Goal: Information Seeking & Learning: Find specific fact

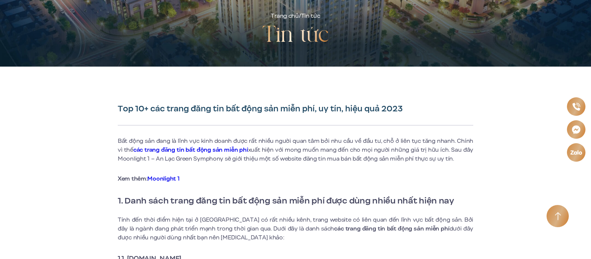
scroll to position [222, 0]
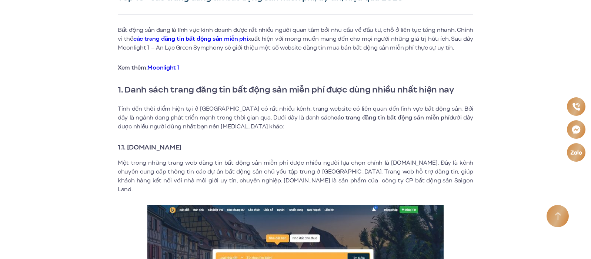
drag, startPoint x: 125, startPoint y: 146, endPoint x: 194, endPoint y: 145, distance: 68.8
click at [181, 145] on strong "1.1. [DOMAIN_NAME]" at bounding box center [150, 147] width 64 height 10
copy strong "[DOMAIN_NAME]"
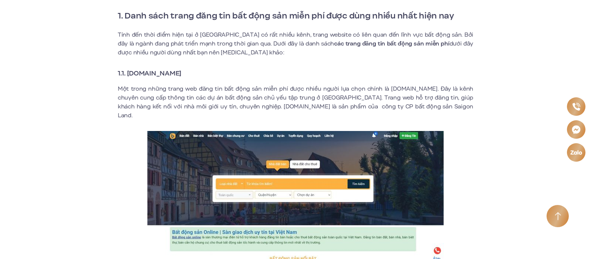
scroll to position [407, 0]
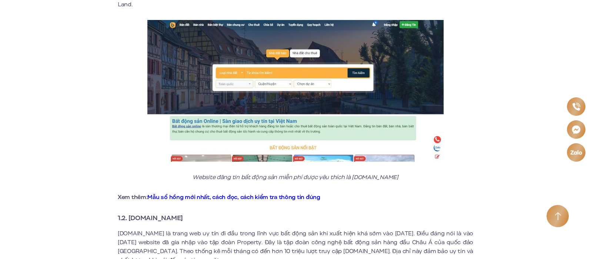
drag, startPoint x: 129, startPoint y: 210, endPoint x: 200, endPoint y: 210, distance: 71.4
click at [200, 213] on h3 "1.2. [DOMAIN_NAME]" at bounding box center [295, 218] width 355 height 10
copy strong "[DOMAIN_NAME]"
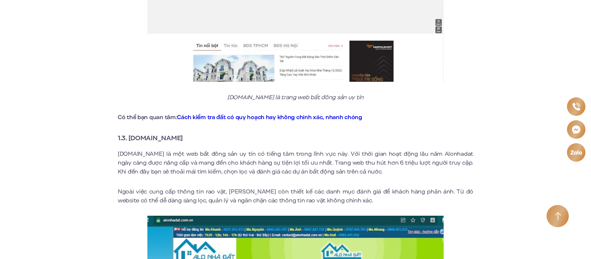
scroll to position [777, 0]
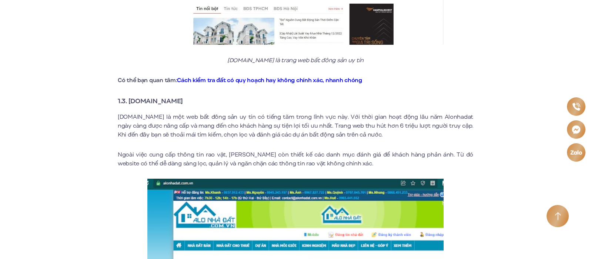
drag, startPoint x: 129, startPoint y: 92, endPoint x: 186, endPoint y: 91, distance: 57.4
click at [183, 96] on strong "1.3. [DOMAIN_NAME]" at bounding box center [150, 101] width 65 height 10
copy strong "[DOMAIN_NAME]"
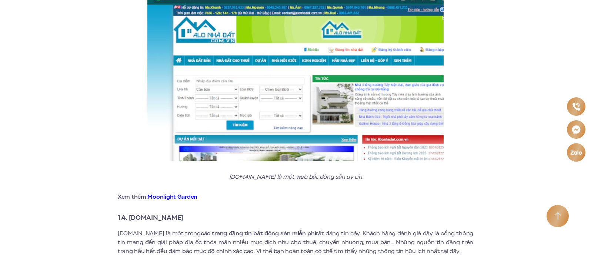
scroll to position [1073, 0]
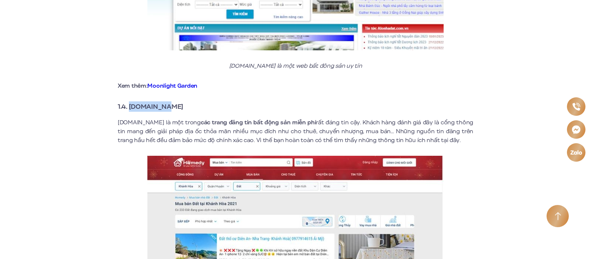
drag, startPoint x: 131, startPoint y: 97, endPoint x: 185, endPoint y: 98, distance: 54.0
click at [185, 101] on h3 "1.4. [DOMAIN_NAME]" at bounding box center [295, 106] width 355 height 10
copy strong "[DOMAIN_NAME]"
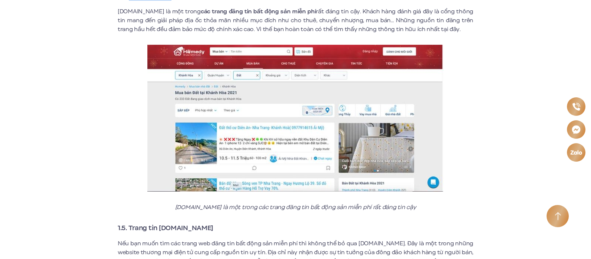
scroll to position [1369, 0]
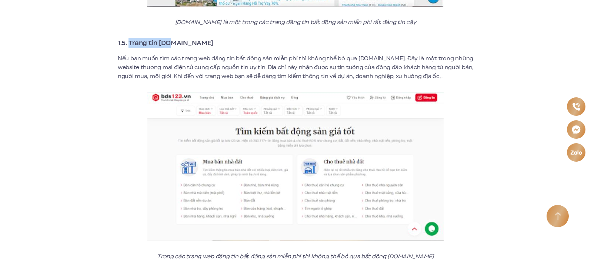
drag, startPoint x: 129, startPoint y: 34, endPoint x: 171, endPoint y: 33, distance: 42.2
click at [171, 38] on strong "1.5. Trang tin [DOMAIN_NAME]" at bounding box center [165, 43] width 95 height 10
click at [193, 38] on h3 "1.5. Trang tin [DOMAIN_NAME]" at bounding box center [295, 43] width 355 height 10
drag, startPoint x: 160, startPoint y: 35, endPoint x: 192, endPoint y: 35, distance: 31.8
click at [192, 38] on h3 "1.5. Trang tin [DOMAIN_NAME]" at bounding box center [295, 43] width 355 height 10
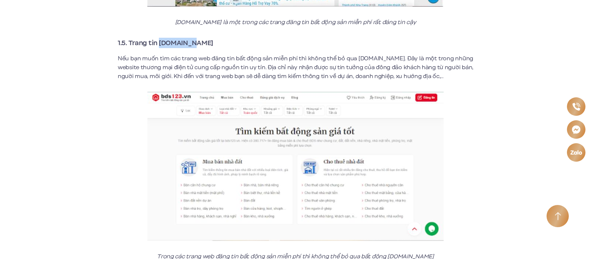
copy strong "[DOMAIN_NAME]"
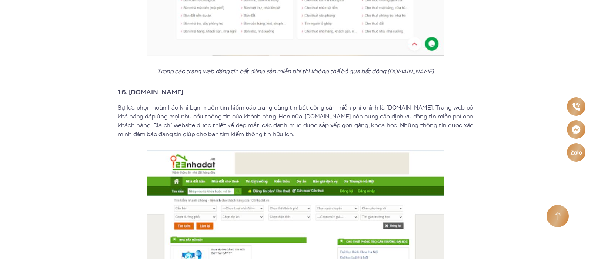
scroll to position [1591, 0]
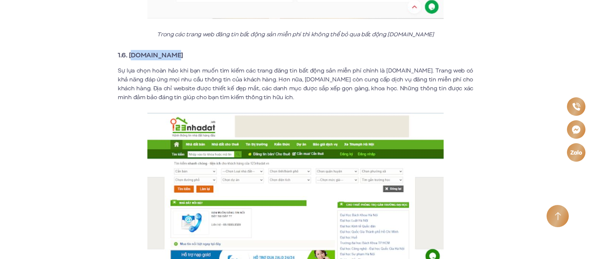
drag, startPoint x: 130, startPoint y: 45, endPoint x: 177, endPoint y: 44, distance: 46.6
click at [177, 50] on h3 "1.6. [DOMAIN_NAME]" at bounding box center [295, 55] width 355 height 10
copy strong "[DOMAIN_NAME]"
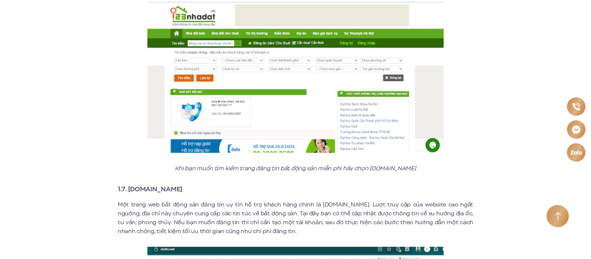
scroll to position [1739, 0]
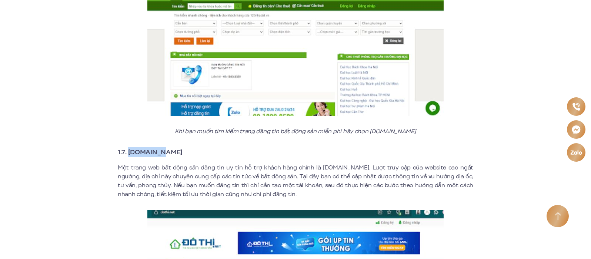
drag, startPoint x: 129, startPoint y: 145, endPoint x: 159, endPoint y: 142, distance: 30.4
click at [159, 147] on h3 "1.7. [DOMAIN_NAME]" at bounding box center [295, 152] width 355 height 10
copy strong "[DOMAIN_NAME]"
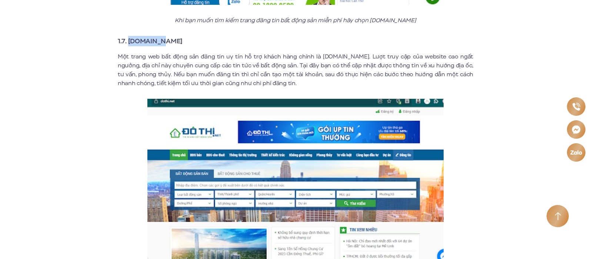
scroll to position [1998, 0]
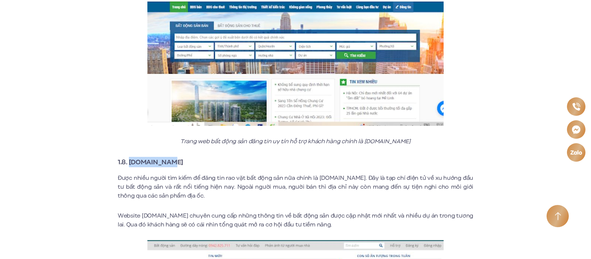
drag, startPoint x: 130, startPoint y: 154, endPoint x: 176, endPoint y: 154, distance: 45.9
click at [176, 157] on h3 "1.8. [DOMAIN_NAME]" at bounding box center [295, 162] width 355 height 10
copy strong "[DOMAIN_NAME]"
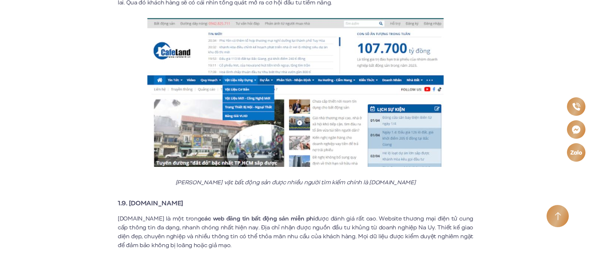
scroll to position [2294, 0]
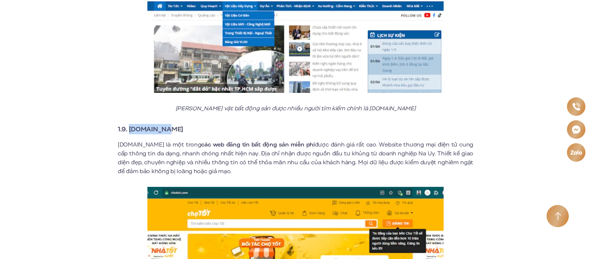
drag, startPoint x: 130, startPoint y: 120, endPoint x: 172, endPoint y: 120, distance: 41.4
click at [172, 124] on h3 "1.9. [DOMAIN_NAME]" at bounding box center [295, 129] width 355 height 10
copy strong "[DOMAIN_NAME]"
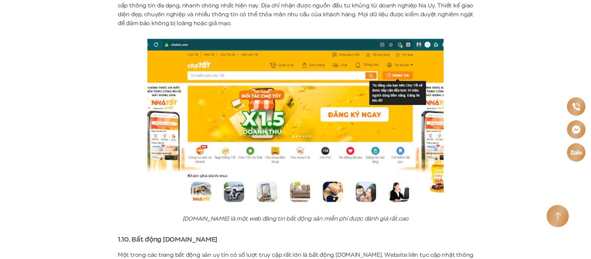
scroll to position [2590, 0]
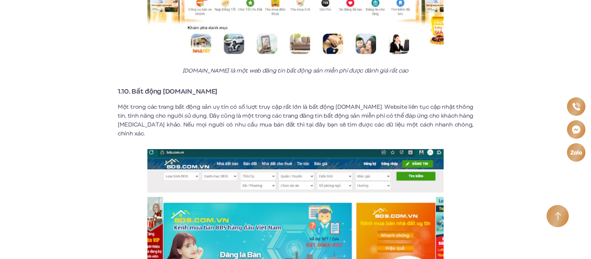
click at [133, 87] on strong "1.10. Bất động [DOMAIN_NAME]" at bounding box center [168, 92] width 100 height 10
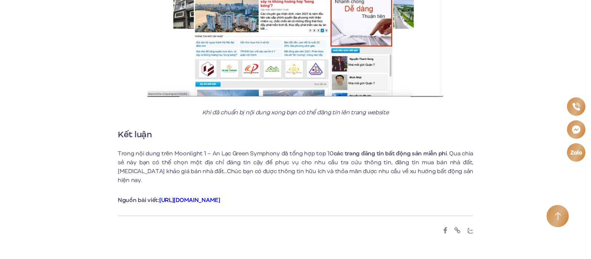
scroll to position [3515, 0]
